Goal: Task Accomplishment & Management: Use online tool/utility

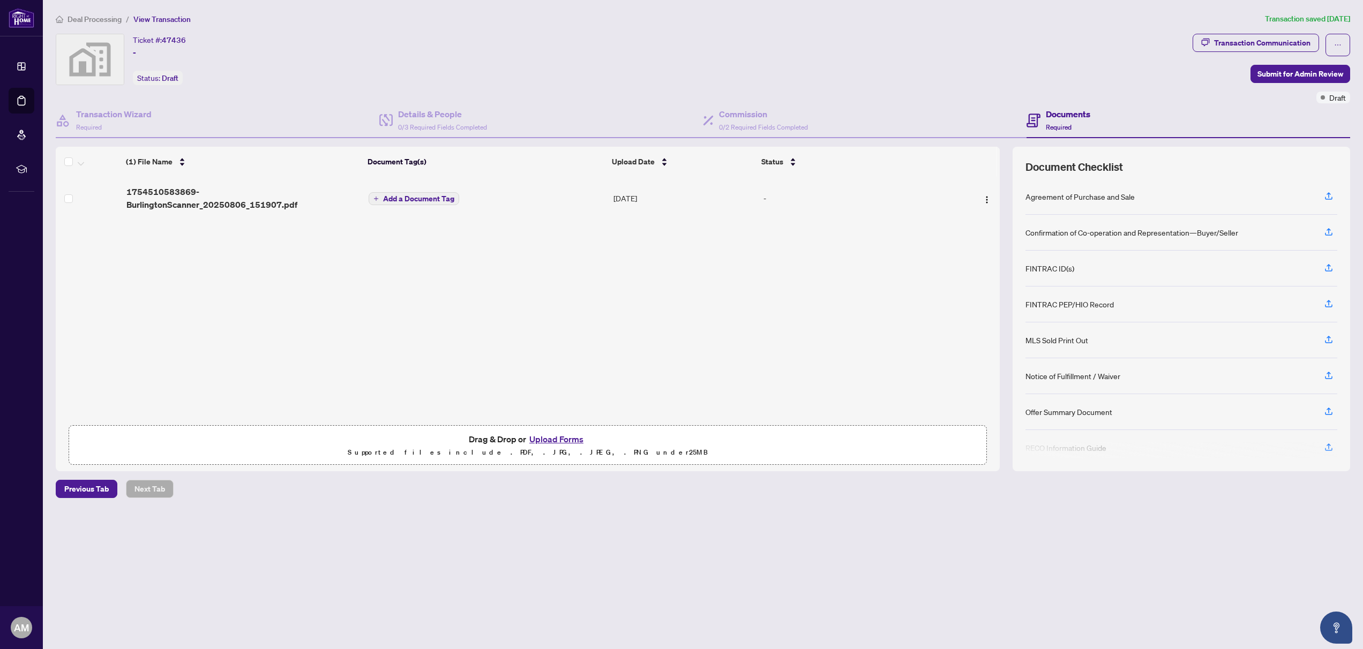
click at [106, 18] on span "Deal Processing" at bounding box center [95, 19] width 54 height 10
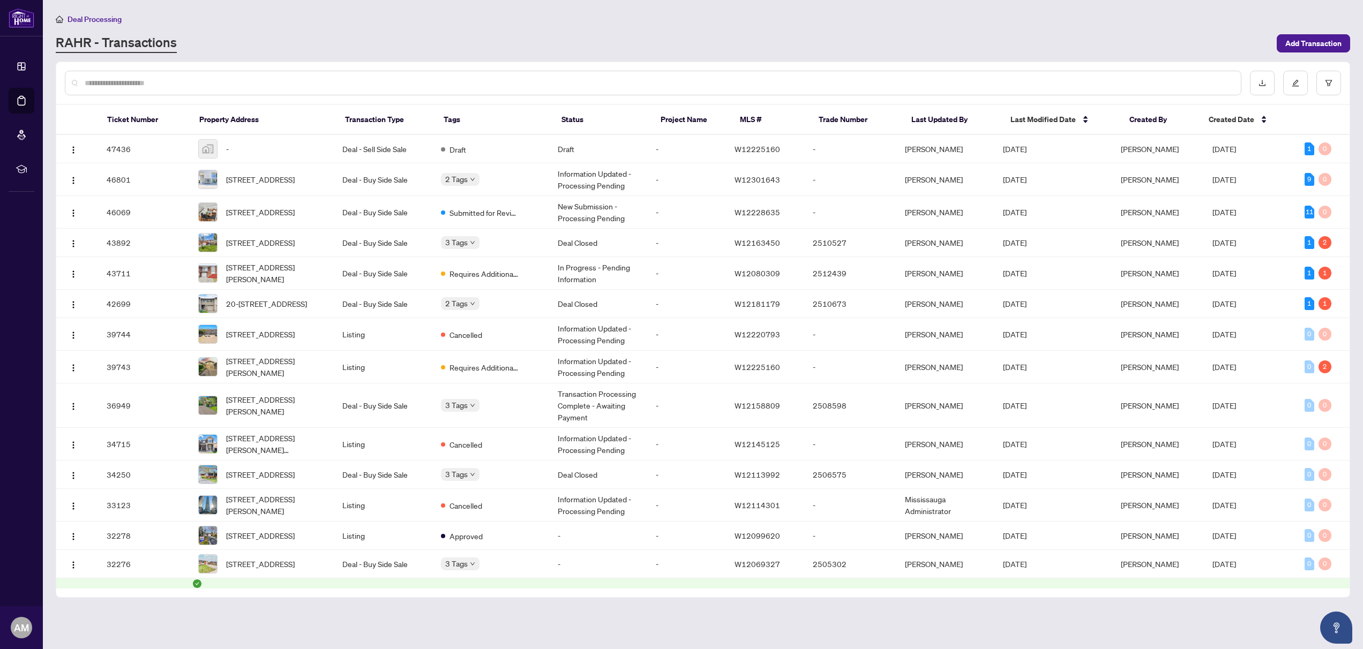
click at [251, 81] on input "text" at bounding box center [659, 83] width 1148 height 12
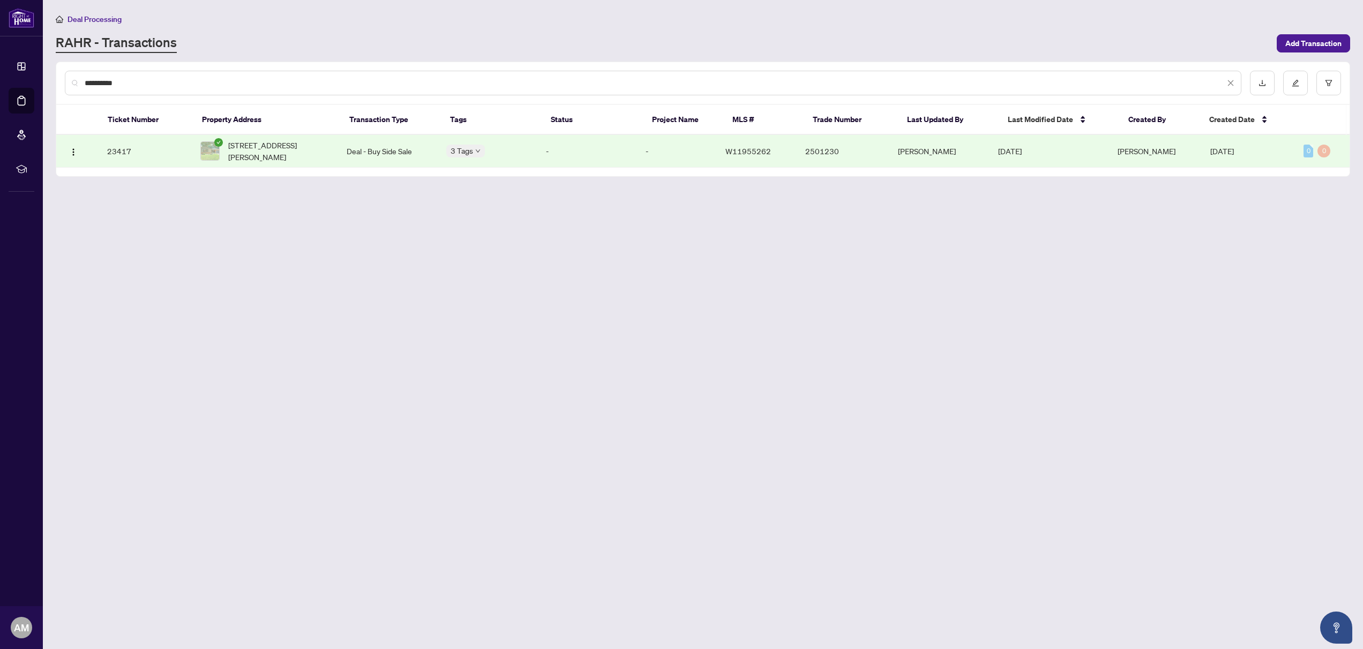
type input "**********"
drag, startPoint x: 251, startPoint y: 81, endPoint x: 289, endPoint y: 145, distance: 74.0
click at [289, 145] on span "[STREET_ADDRESS][PERSON_NAME]" at bounding box center [278, 151] width 101 height 24
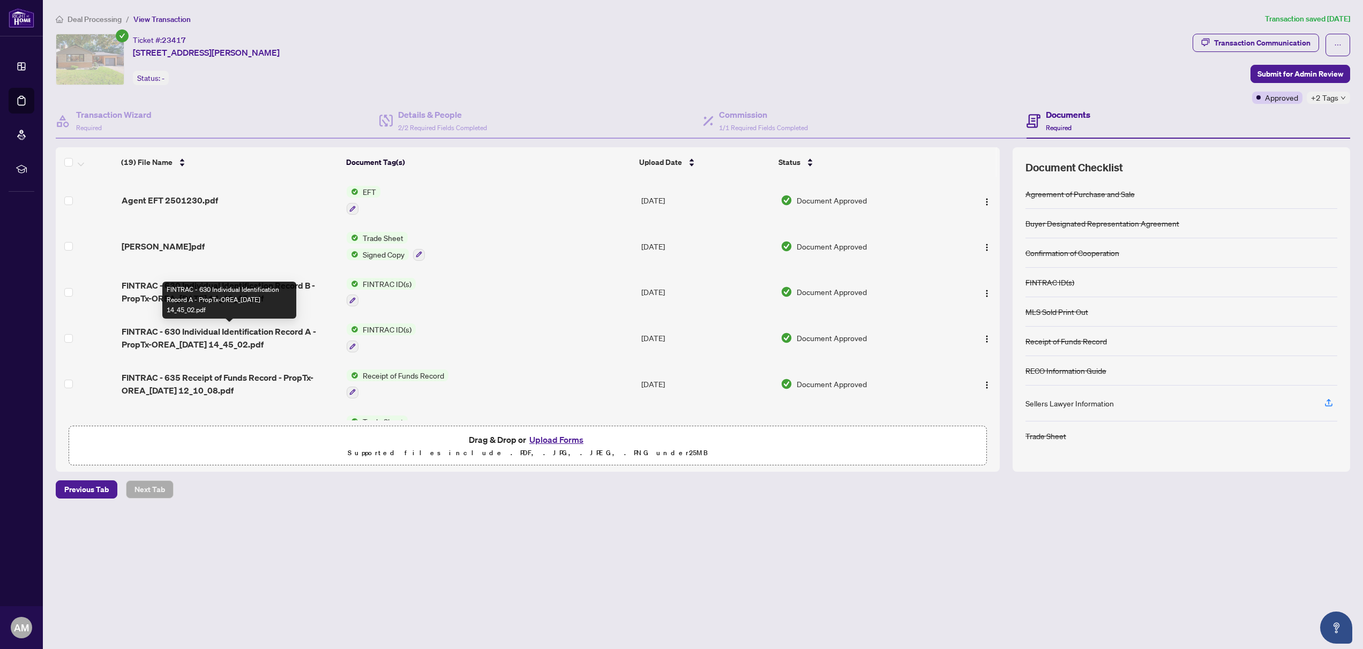
click at [212, 341] on span "FINTRAC - 630 Individual Identification Record A - PropTx-OREA_[DATE] 14_45_02.…" at bounding box center [230, 338] width 216 height 26
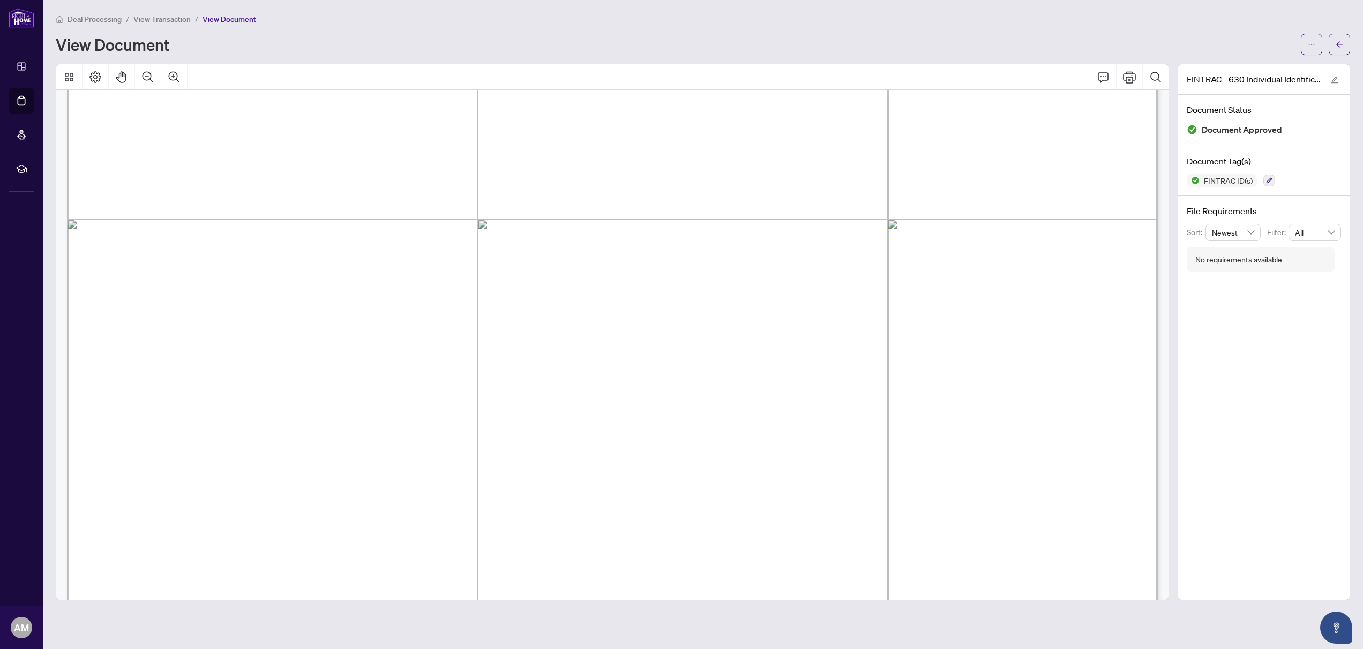
scroll to position [189, 0]
click at [165, 18] on span "View Transaction" at bounding box center [161, 19] width 57 height 10
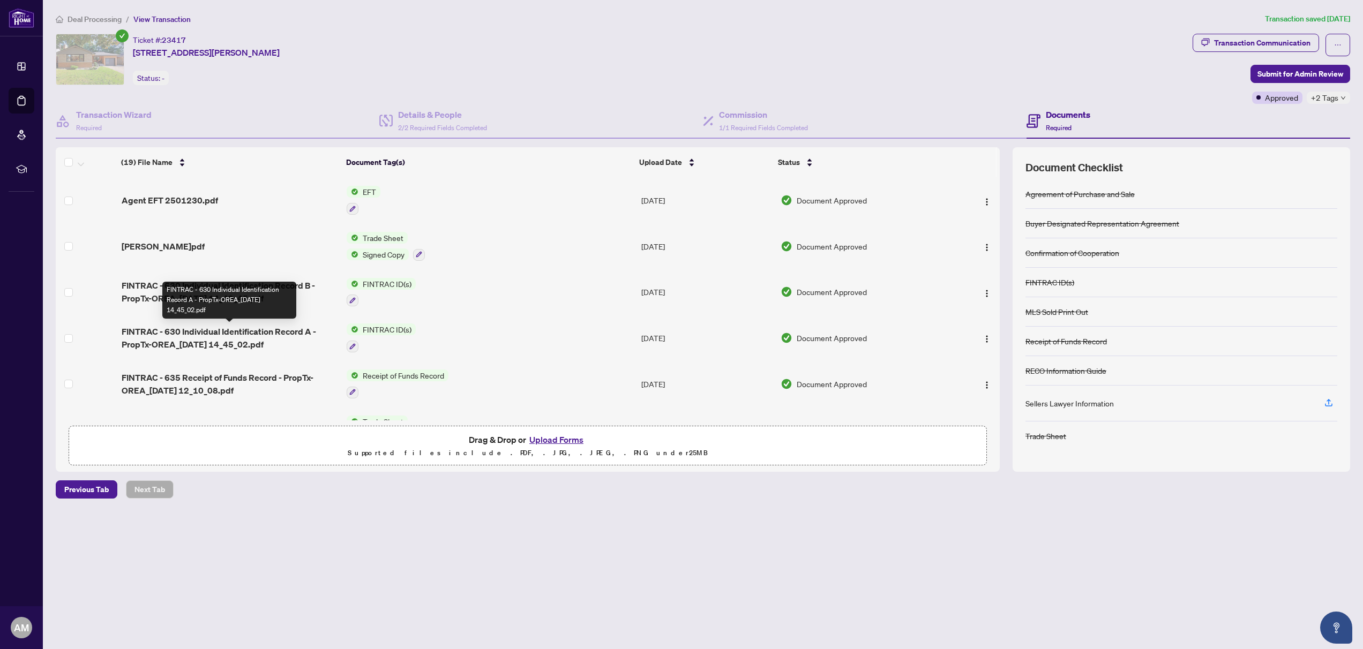
click at [290, 332] on span "FINTRAC - 630 Individual Identification Record A - PropTx-OREA_[DATE] 14_45_02.…" at bounding box center [230, 338] width 216 height 26
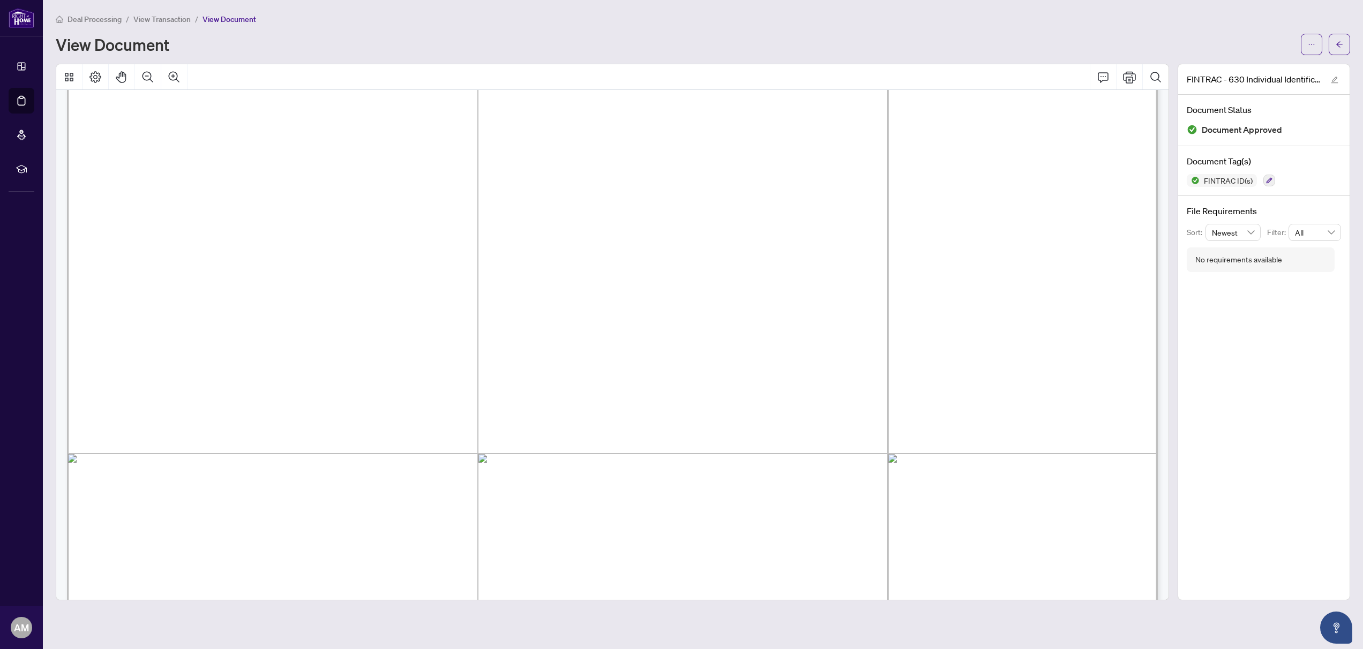
scroll to position [60, 0]
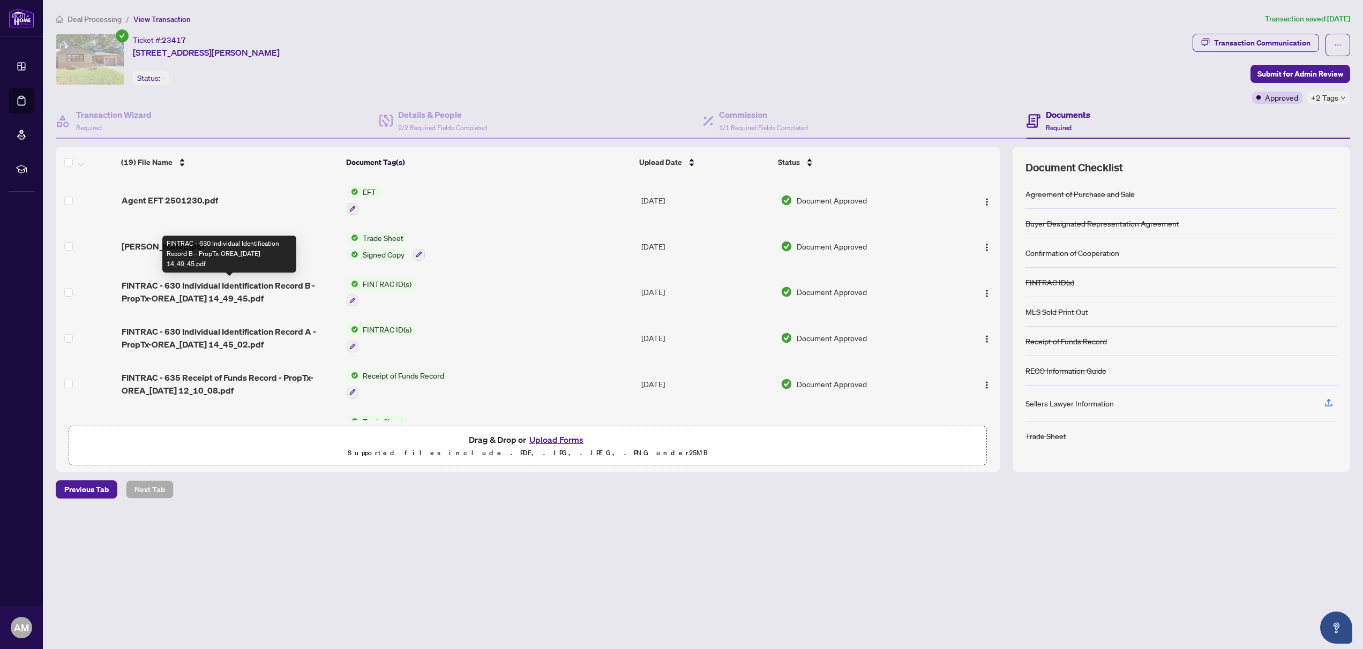
click at [227, 286] on span "FINTRAC - 630 Individual Identification Record B - PropTx-OREA_[DATE] 14_49_45.…" at bounding box center [230, 292] width 216 height 26
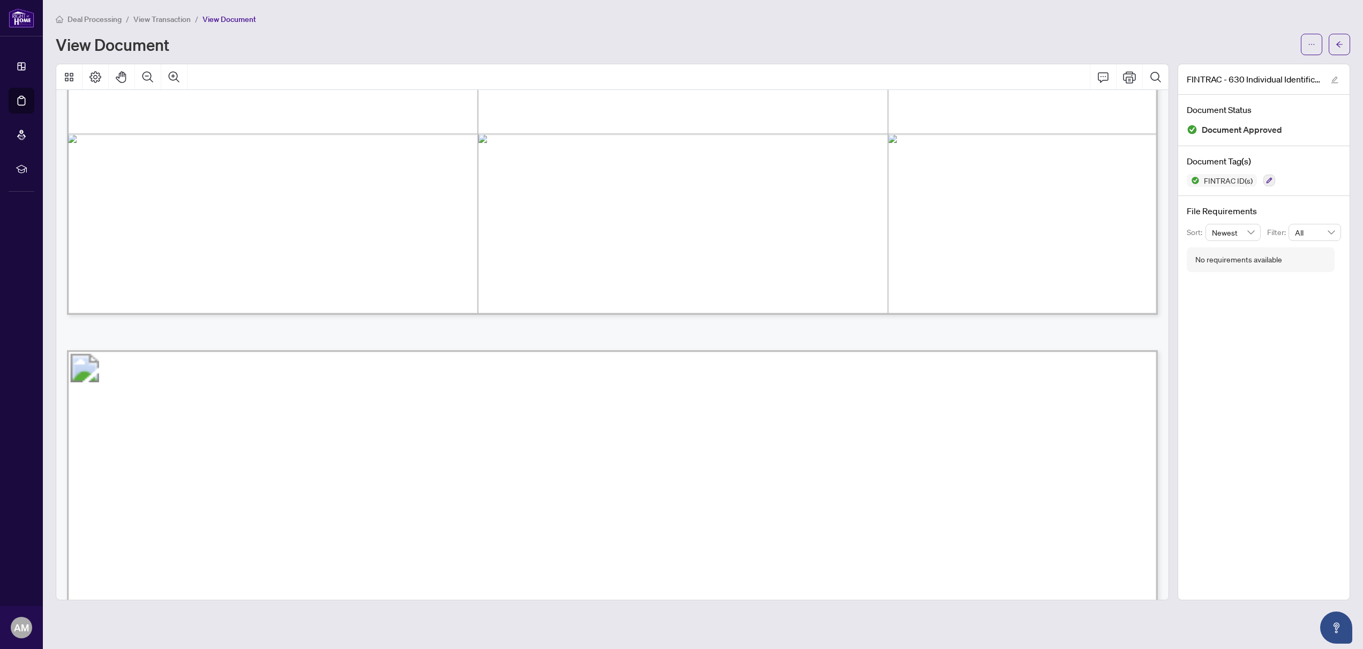
scroll to position [3664, 0]
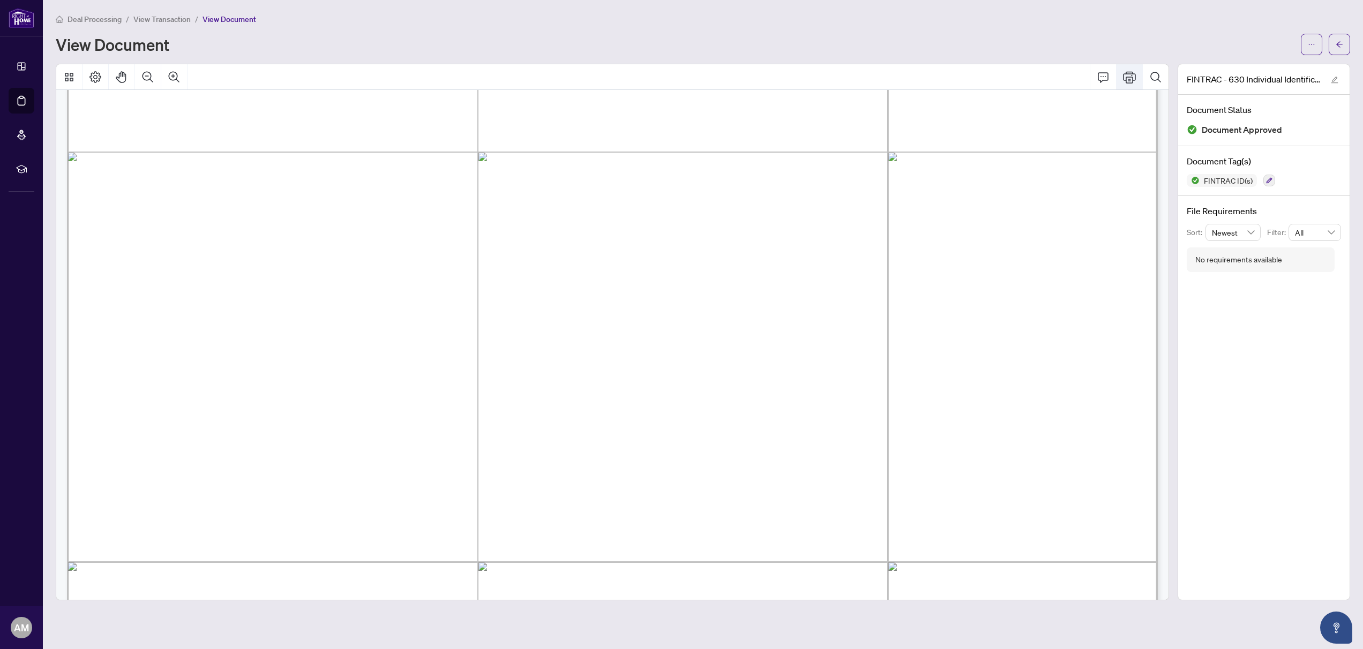
click at [1127, 75] on icon "Print" at bounding box center [1129, 77] width 13 height 13
